Goal: Contribute content

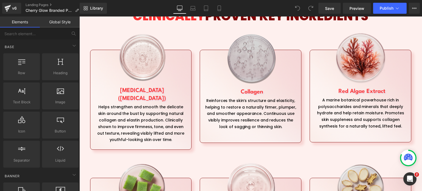
scroll to position [660, 0]
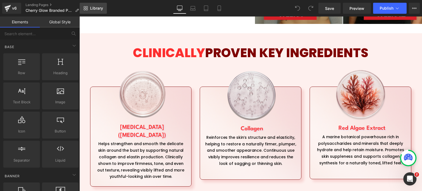
click at [107, 11] on div "Library Desktop Desktop Laptop Tablet Mobile Save Preview Publish Scheduled Vie…" at bounding box center [251, 8] width 343 height 11
click at [100, 12] on link "Library" at bounding box center [93, 8] width 27 height 11
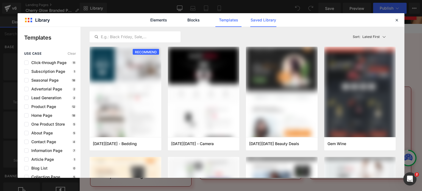
click at [262, 26] on link "Saved Library" at bounding box center [264, 20] width 26 height 14
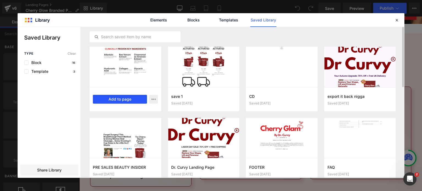
drag, startPoint x: 137, startPoint y: 103, endPoint x: 58, endPoint y: 87, distance: 80.5
click at [138, 103] on button "Add to page" at bounding box center [120, 99] width 54 height 9
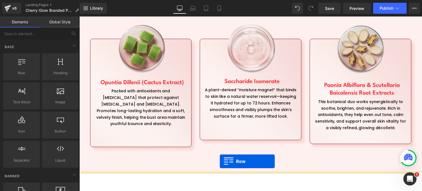
scroll to position [819, 0]
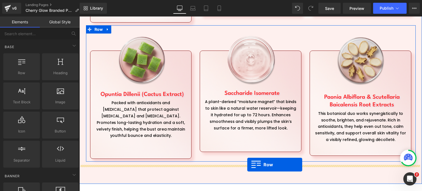
drag, startPoint x: 120, startPoint y: 75, endPoint x: 248, endPoint y: 170, distance: 159.4
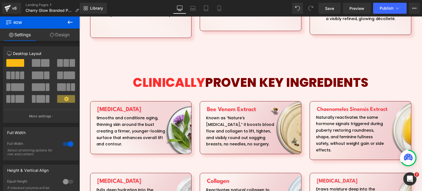
scroll to position [1079, 0]
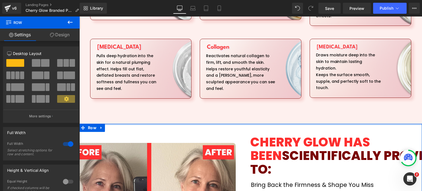
drag, startPoint x: 222, startPoint y: 89, endPoint x: 225, endPoint y: 86, distance: 4.0
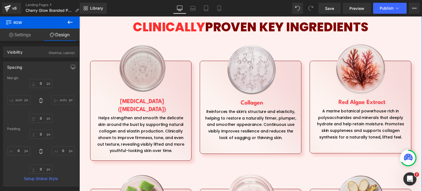
scroll to position [667, 0]
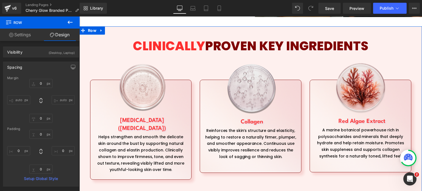
click at [100, 29] on icon at bounding box center [102, 31] width 4 height 4
click at [115, 29] on icon at bounding box center [116, 31] width 4 height 4
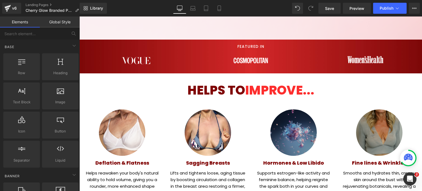
scroll to position [254, 0]
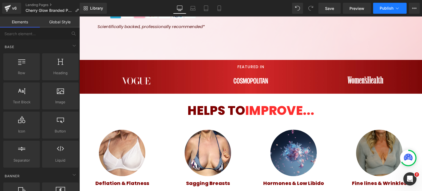
click at [386, 7] on span "Publish" at bounding box center [387, 8] width 14 height 4
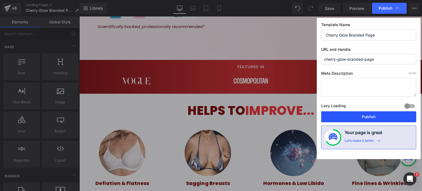
click at [384, 113] on button "Publish" at bounding box center [369, 116] width 95 height 11
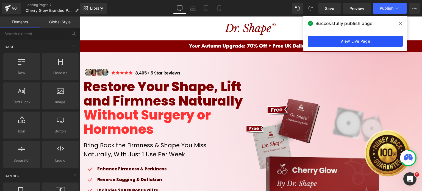
click at [313, 41] on link "View Live Page" at bounding box center [355, 41] width 95 height 11
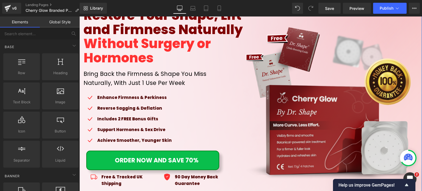
scroll to position [132, 0]
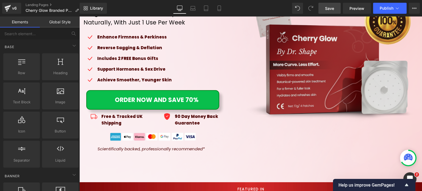
click at [338, 4] on link "Save" at bounding box center [330, 8] width 22 height 11
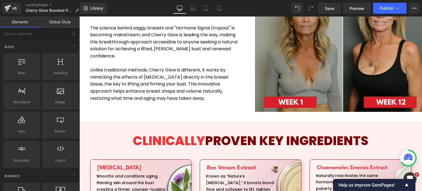
scroll to position [682, 0]
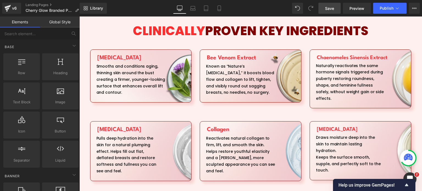
click at [332, 4] on link "Save" at bounding box center [330, 8] width 22 height 11
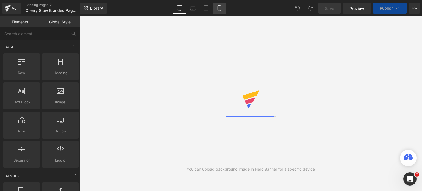
click at [218, 4] on link "Mobile" at bounding box center [219, 8] width 13 height 11
